Goal: Information Seeking & Learning: Learn about a topic

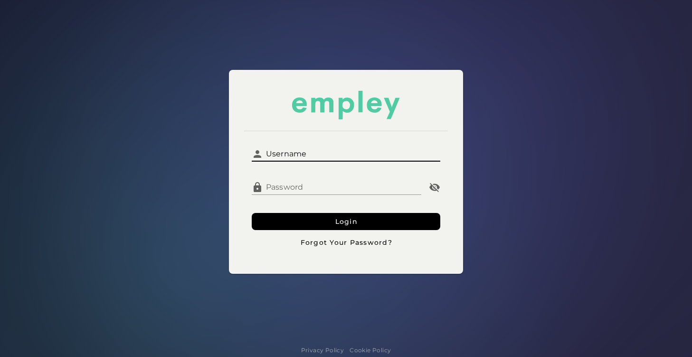
click at [373, 149] on input "Username" at bounding box center [352, 150] width 178 height 23
type input "**********"
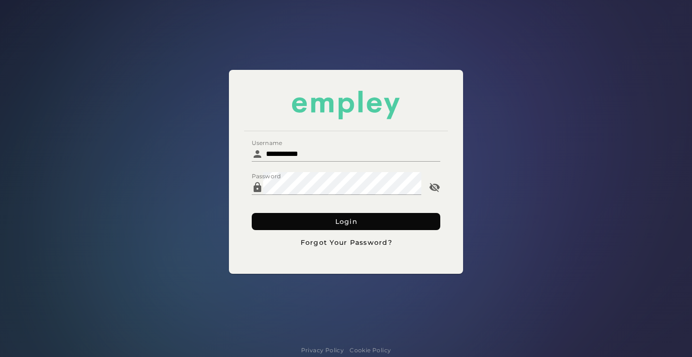
click at [294, 221] on button "Login" at bounding box center [346, 221] width 189 height 17
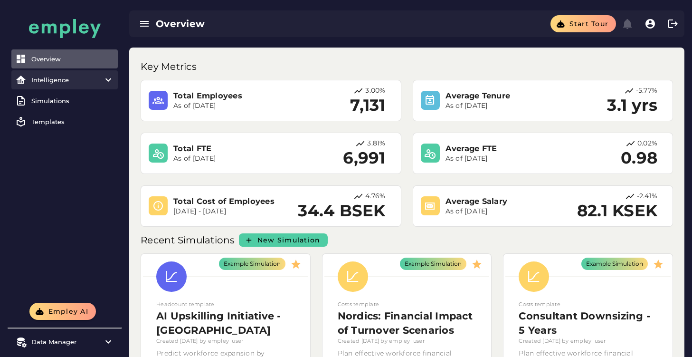
click at [70, 88] on item\) "Intelligence" at bounding box center [64, 79] width 106 height 19
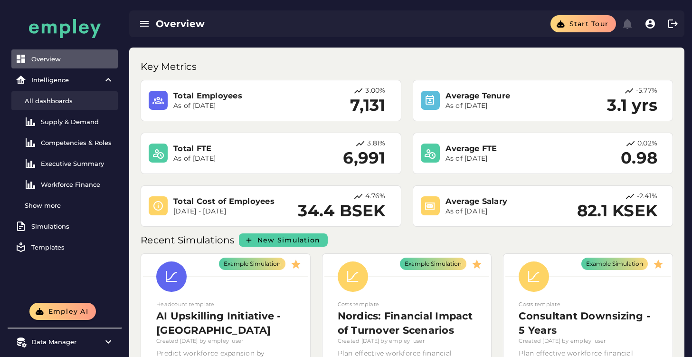
click at [69, 103] on div "All dashboards" at bounding box center [69, 101] width 89 height 8
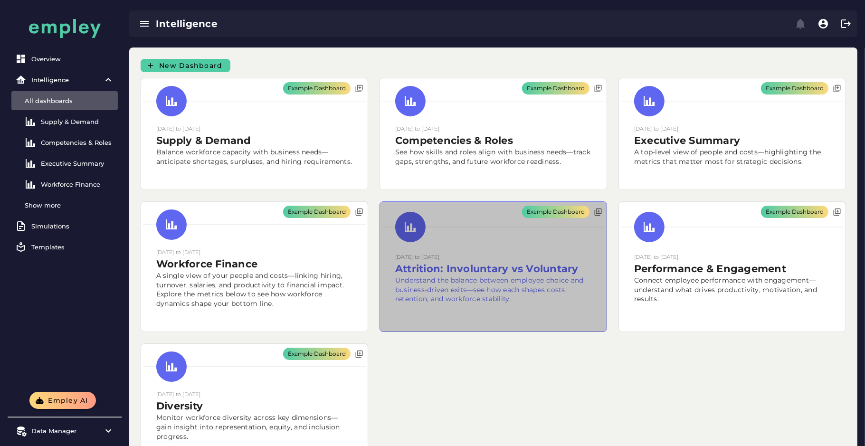
click at [525, 273] on div "Example Dashboard" at bounding box center [493, 267] width 227 height 130
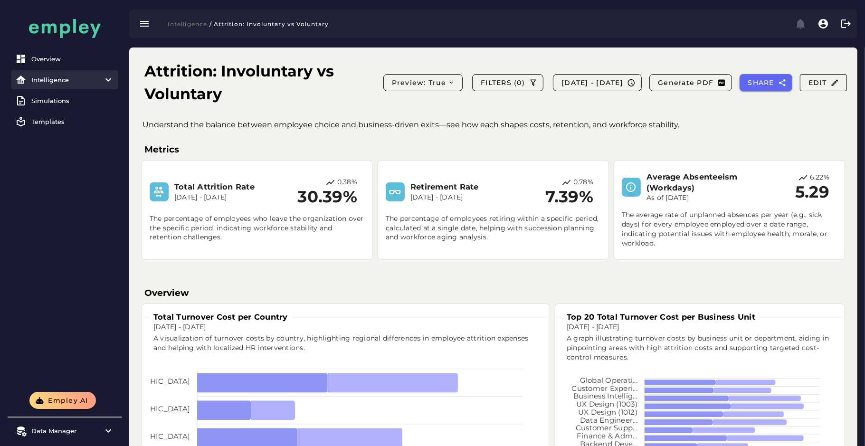
click at [76, 83] on div "Intelligence" at bounding box center [64, 80] width 67 height 8
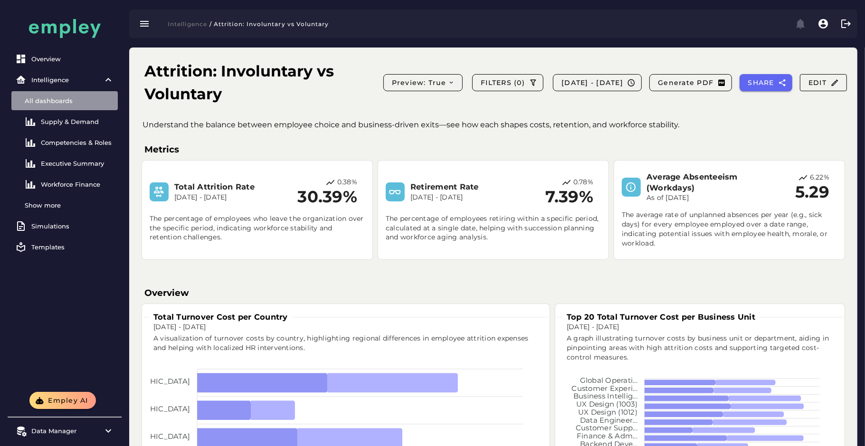
click at [69, 101] on div "All dashboards" at bounding box center [69, 101] width 89 height 8
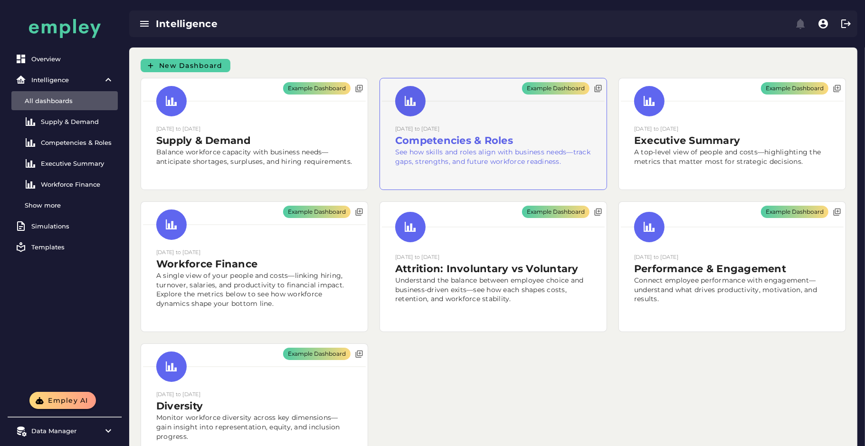
click at [444, 138] on div "Example Dashboard" at bounding box center [493, 133] width 227 height 111
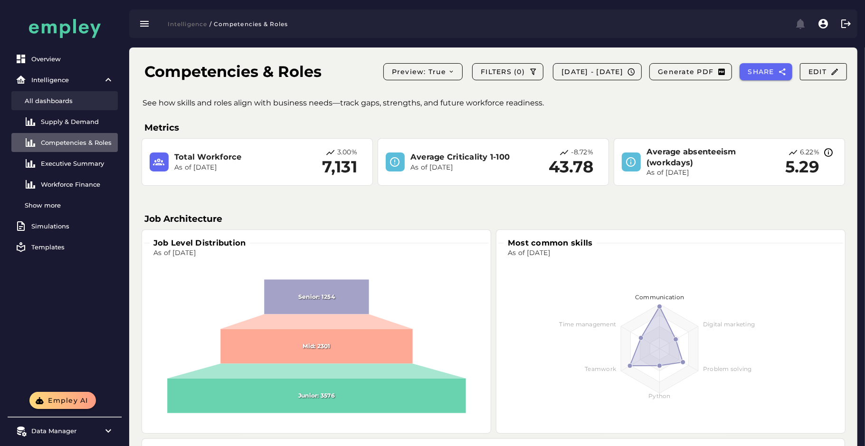
click at [73, 97] on div "All dashboards" at bounding box center [69, 101] width 89 height 8
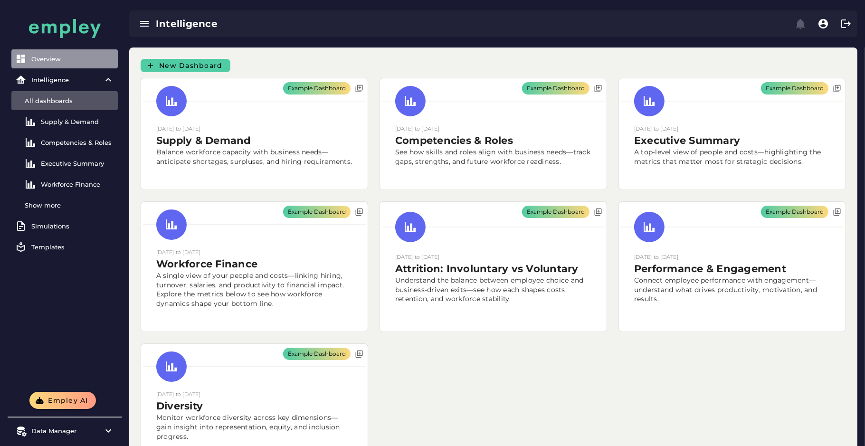
click at [60, 61] on div "Overview" at bounding box center [72, 59] width 83 height 8
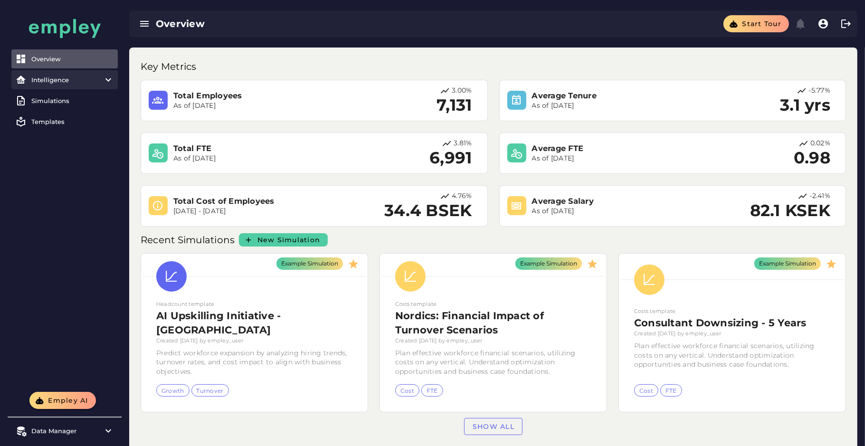
click at [60, 77] on div "Intelligence" at bounding box center [64, 80] width 67 height 8
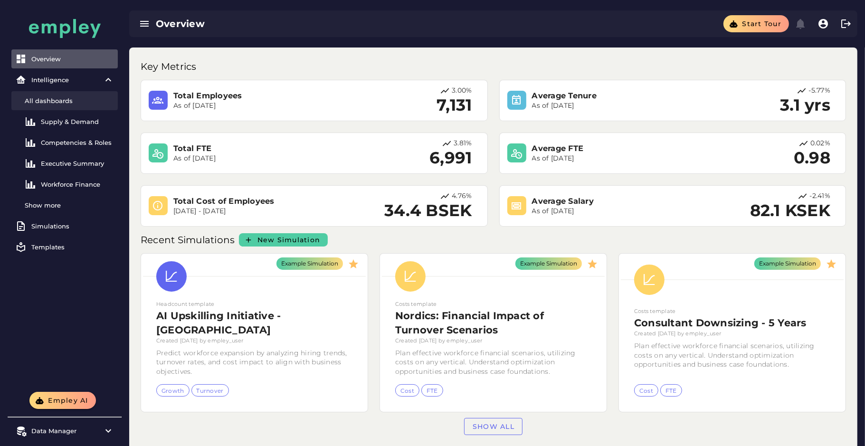
click at [60, 102] on div "All dashboards" at bounding box center [69, 101] width 89 height 8
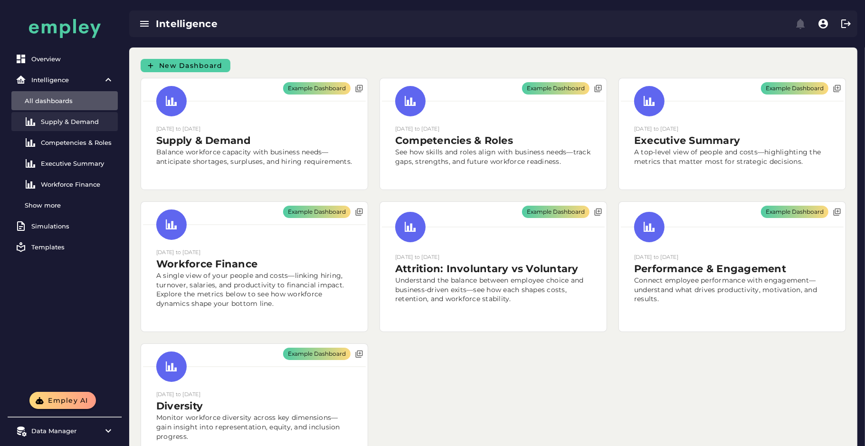
click at [60, 116] on link "Supply & Demand" at bounding box center [64, 121] width 106 height 19
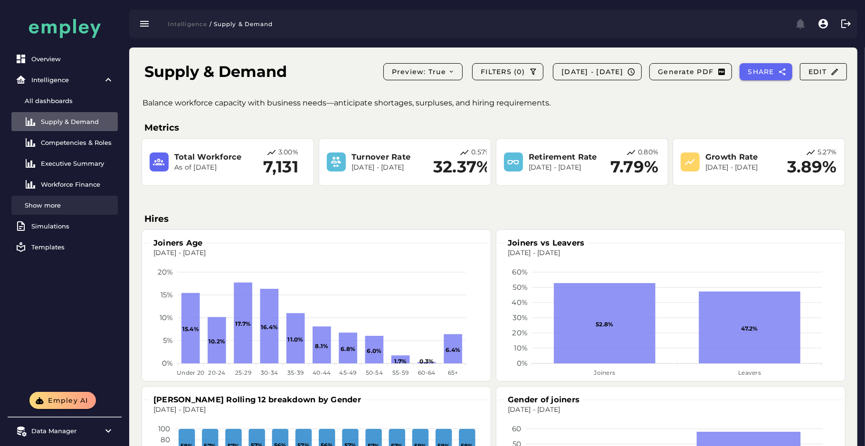
click at [59, 208] on div "Show more" at bounding box center [69, 205] width 89 height 8
click at [61, 66] on link "Overview" at bounding box center [64, 58] width 106 height 19
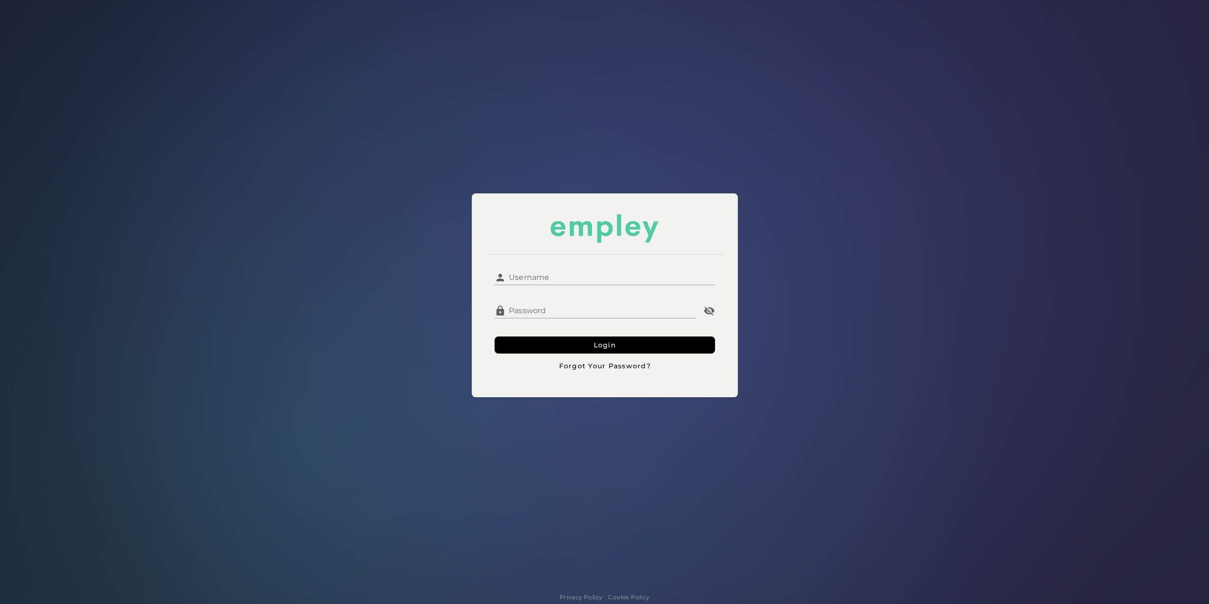
click at [524, 271] on input "Username" at bounding box center [610, 273] width 209 height 23
type input "**********"
click at [529, 336] on form "**********" at bounding box center [605, 318] width 220 height 112
click at [531, 341] on button "Login" at bounding box center [605, 344] width 220 height 17
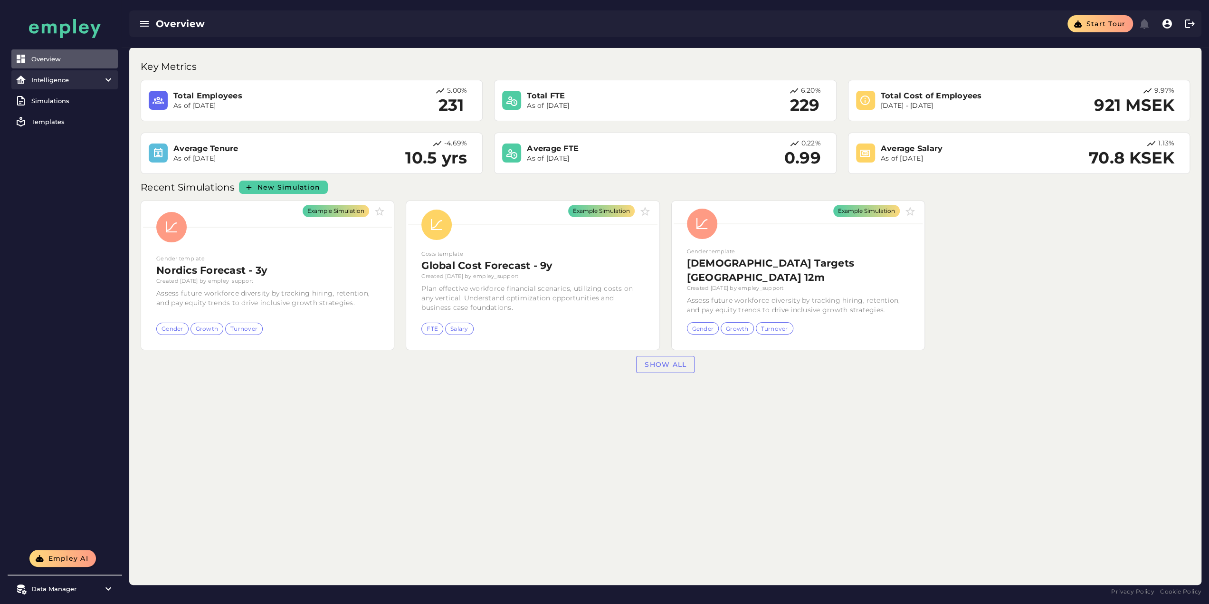
click at [65, 85] on item\) "Intelligence" at bounding box center [64, 79] width 106 height 19
click at [66, 99] on div "All dashboards" at bounding box center [69, 101] width 89 height 8
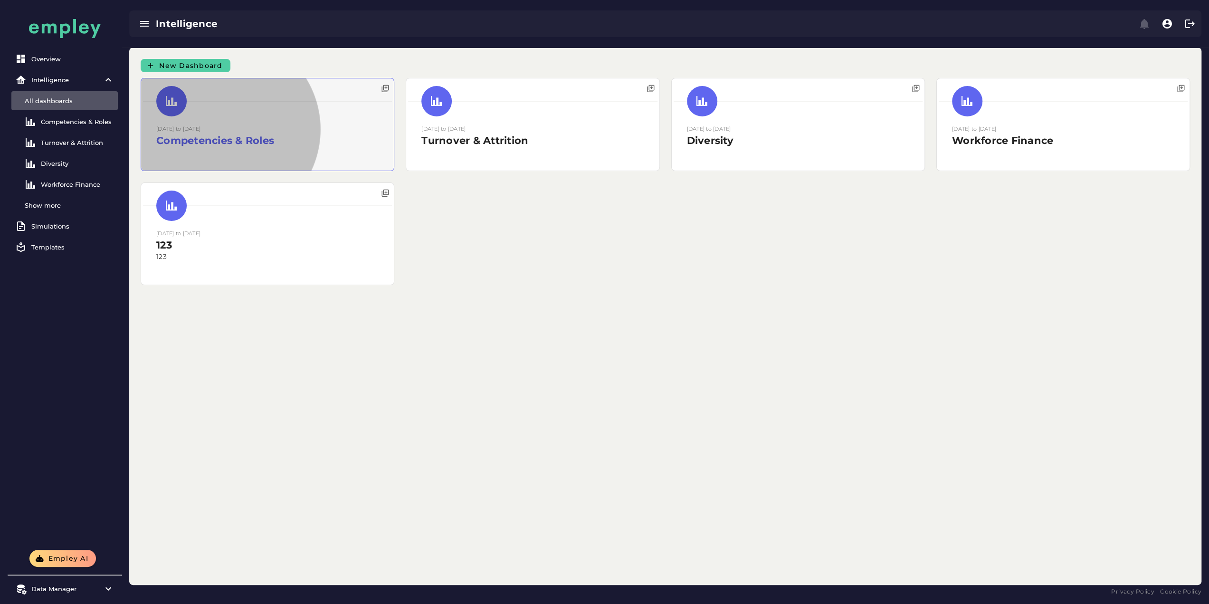
click at [194, 150] on div at bounding box center [267, 124] width 253 height 92
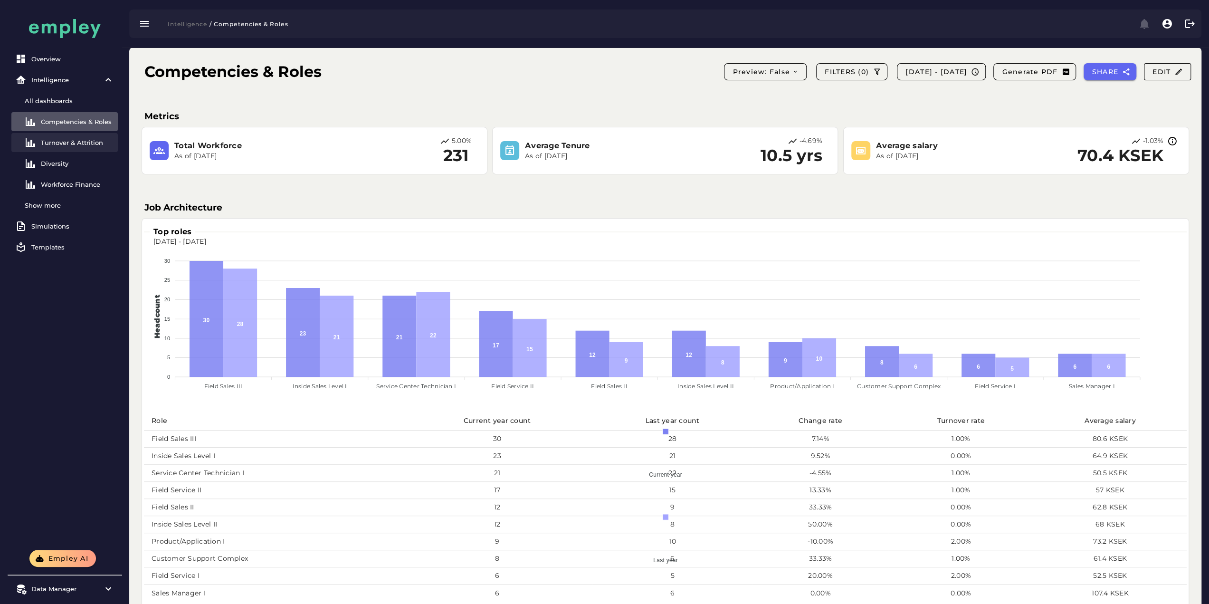
click at [83, 142] on div "Turnover & Attrition" at bounding box center [77, 143] width 73 height 8
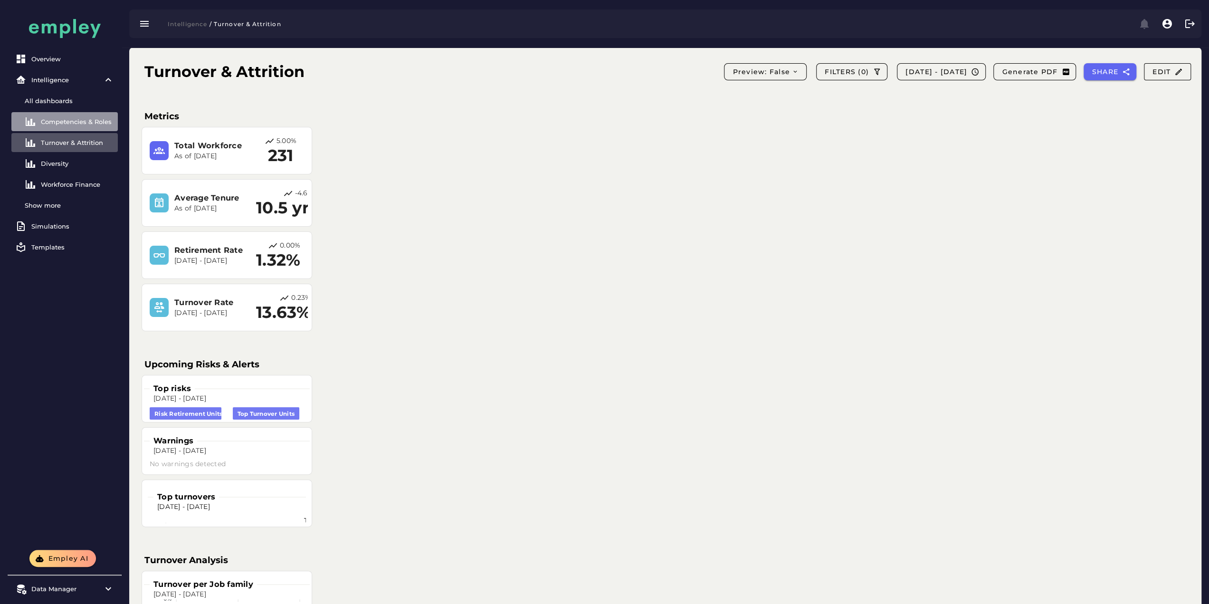
click at [58, 115] on link "Competencies & Roles" at bounding box center [64, 121] width 106 height 19
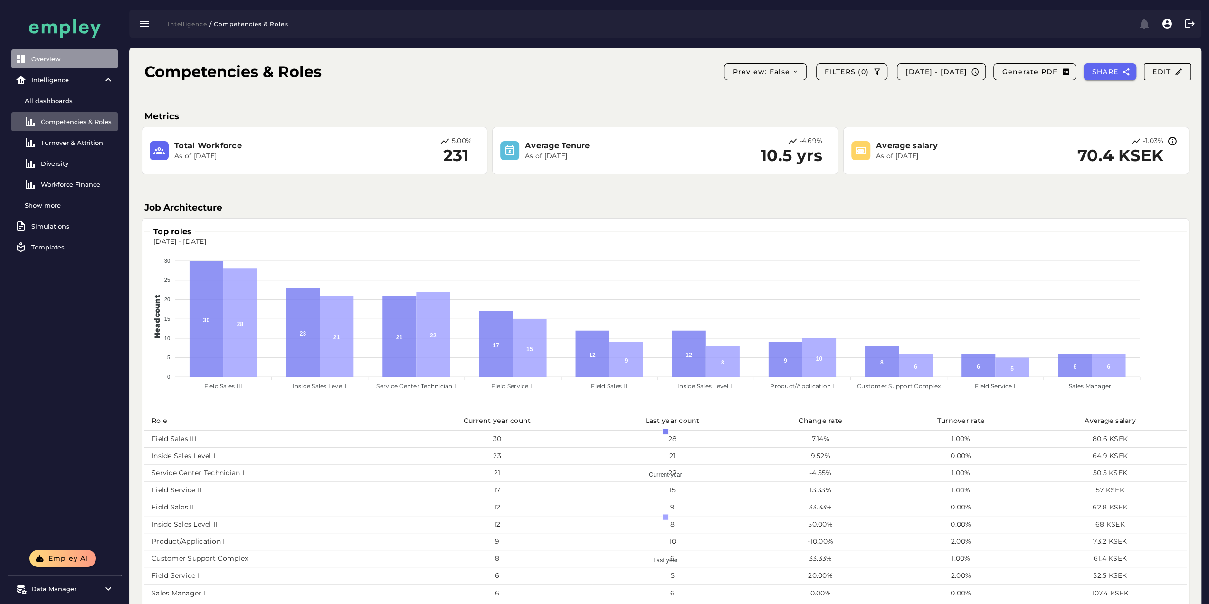
click at [42, 60] on div "Overview" at bounding box center [72, 59] width 83 height 8
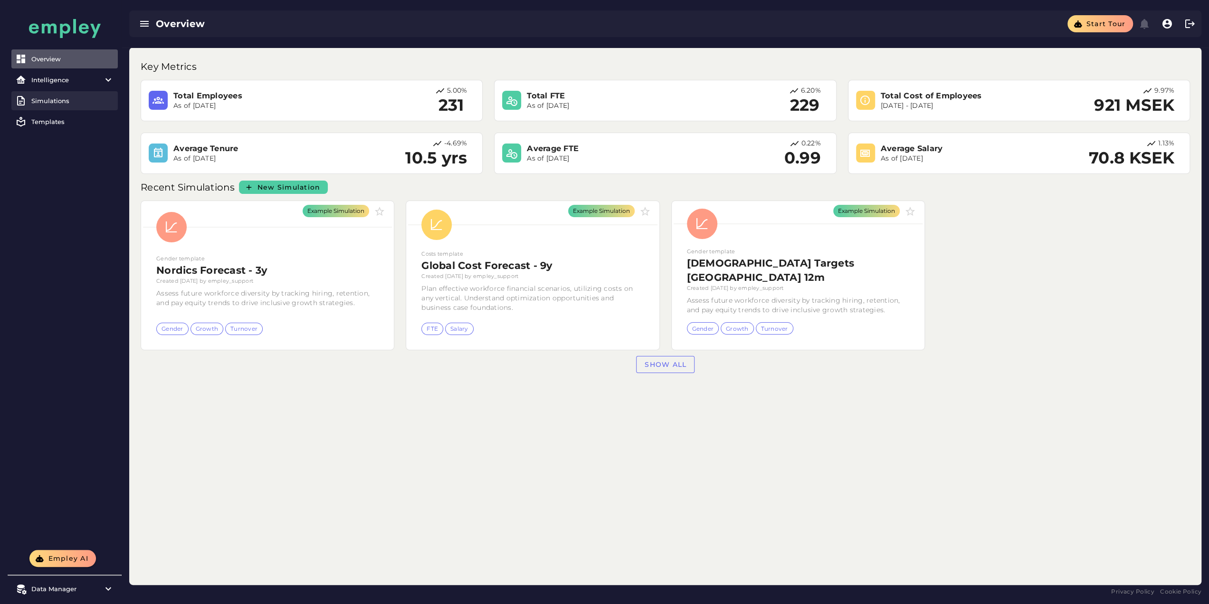
click at [64, 101] on div "Simulations" at bounding box center [72, 101] width 83 height 8
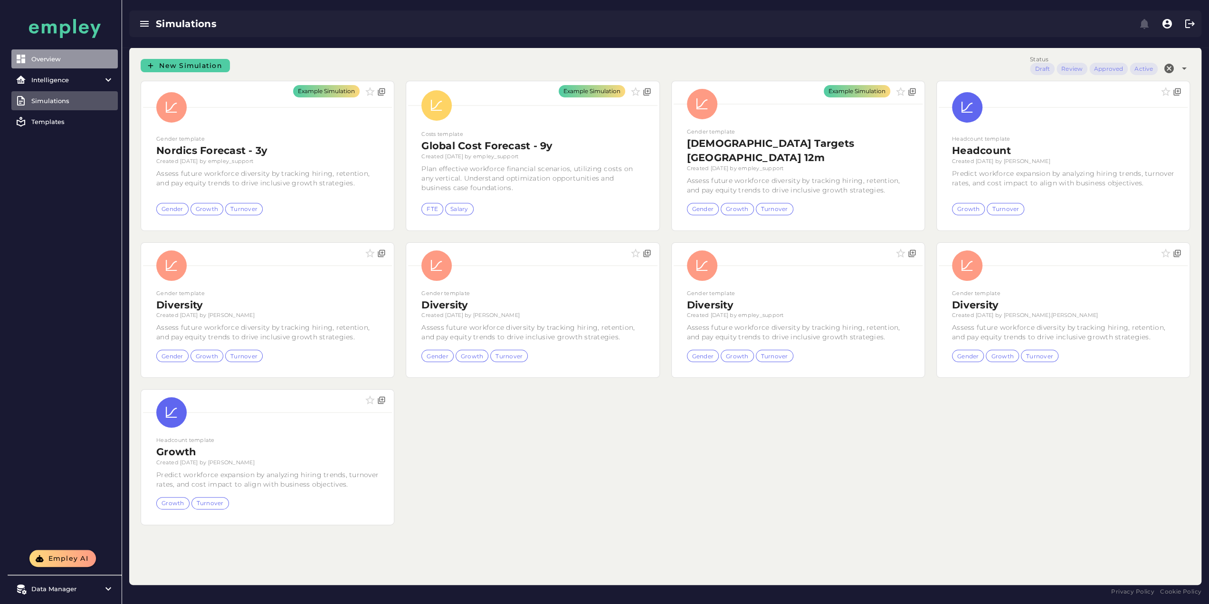
click at [64, 68] on link "Overview" at bounding box center [64, 58] width 106 height 19
